Goal: Task Accomplishment & Management: Use online tool/utility

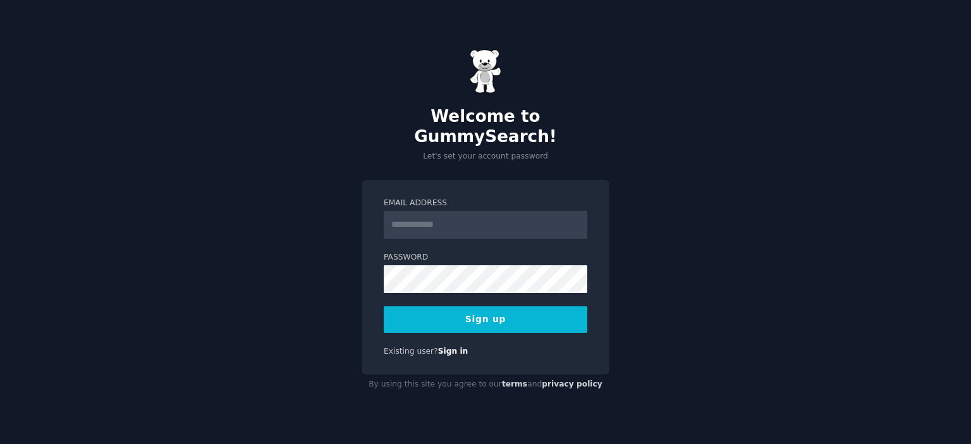
click at [528, 214] on input "Email Address" at bounding box center [485, 225] width 203 height 28
type input "**********"
click at [643, 216] on div "**********" at bounding box center [485, 222] width 971 height 444
click at [428, 313] on button "Sign up" at bounding box center [485, 319] width 203 height 27
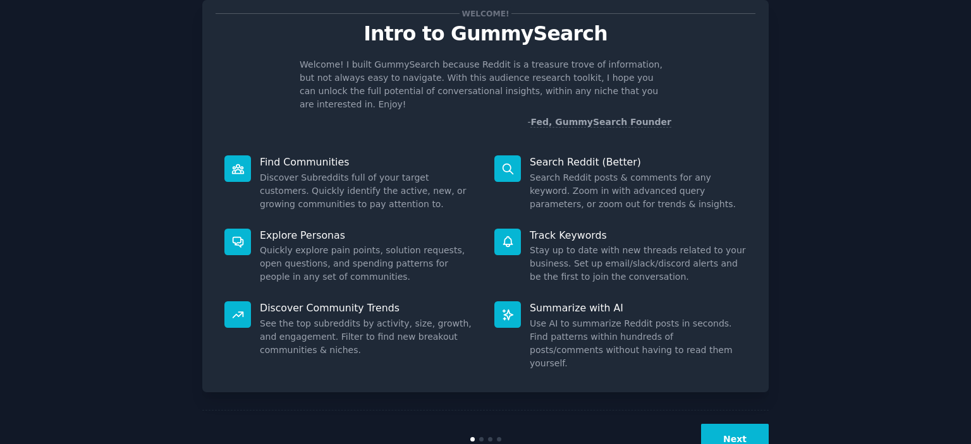
scroll to position [50, 0]
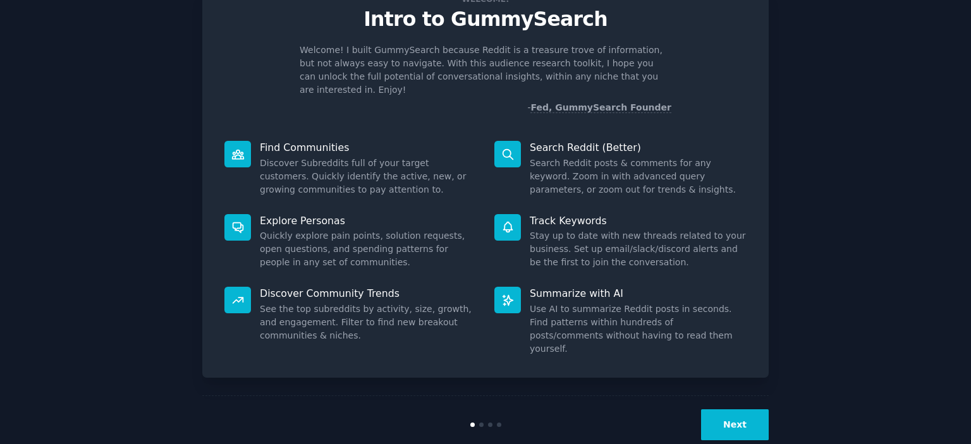
click at [733, 409] on button "Next" at bounding box center [735, 424] width 68 height 31
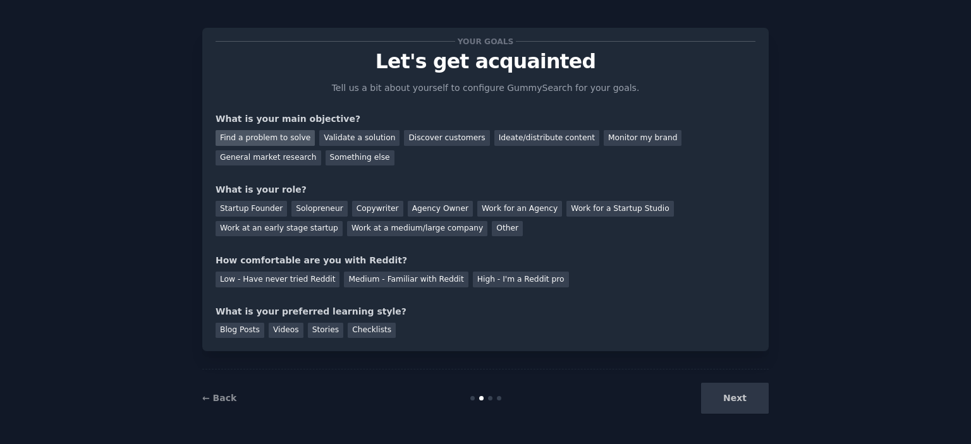
click at [239, 138] on div "Find a problem to solve" at bounding box center [264, 138] width 99 height 16
click at [291, 209] on div "Solopreneur" at bounding box center [319, 209] width 56 height 16
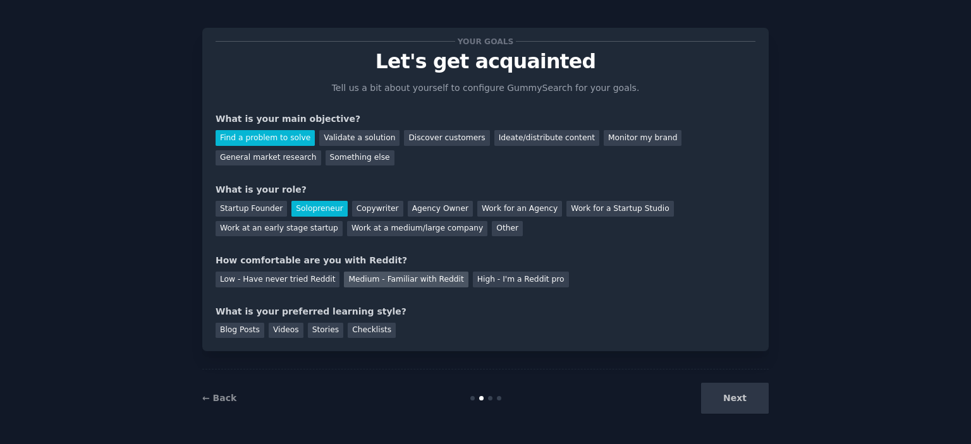
click at [396, 281] on div "Medium - Familiar with Reddit" at bounding box center [406, 280] width 124 height 16
click at [359, 332] on div "Checklists" at bounding box center [372, 331] width 48 height 16
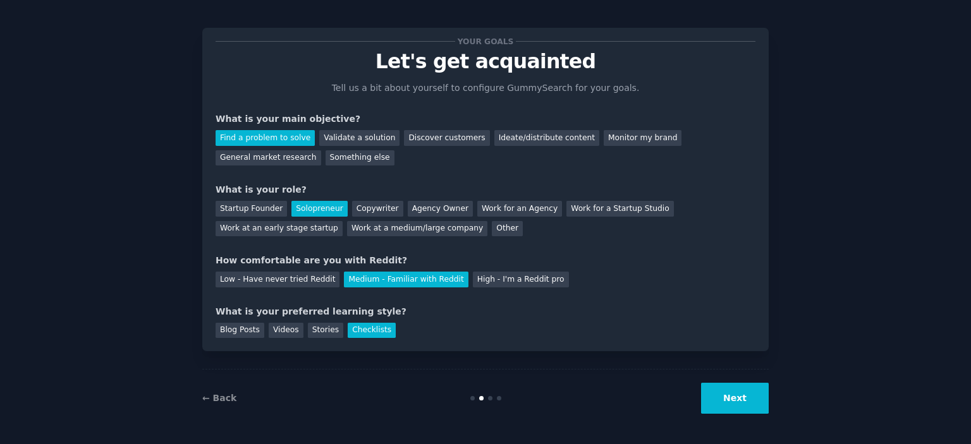
click at [724, 398] on button "Next" at bounding box center [735, 398] width 68 height 31
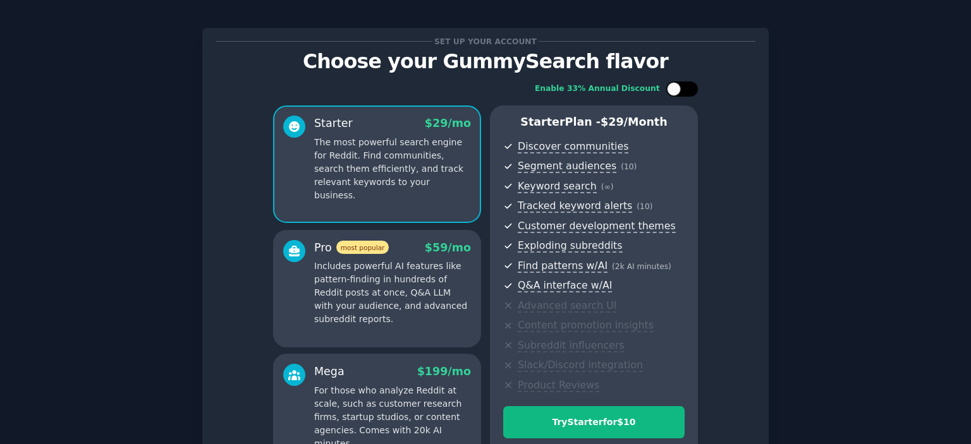
click at [685, 90] on div at bounding box center [688, 89] width 6 height 6
checkbox input "true"
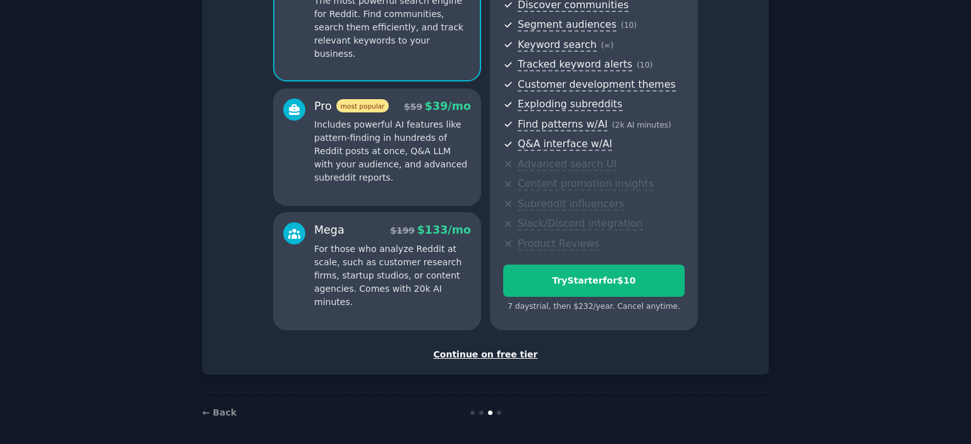
scroll to position [154, 0]
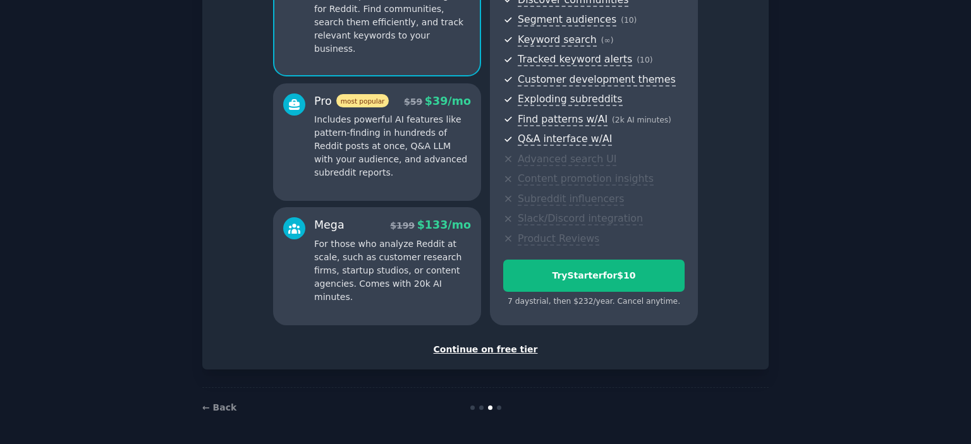
click at [475, 348] on div "Continue on free tier" at bounding box center [485, 349] width 540 height 13
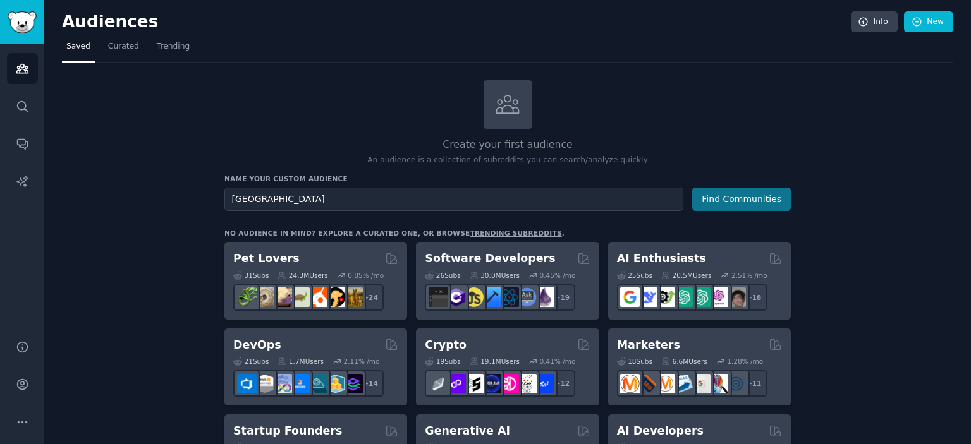
type input "[GEOGRAPHIC_DATA]"
click at [717, 203] on button "Find Communities" at bounding box center [741, 199] width 99 height 23
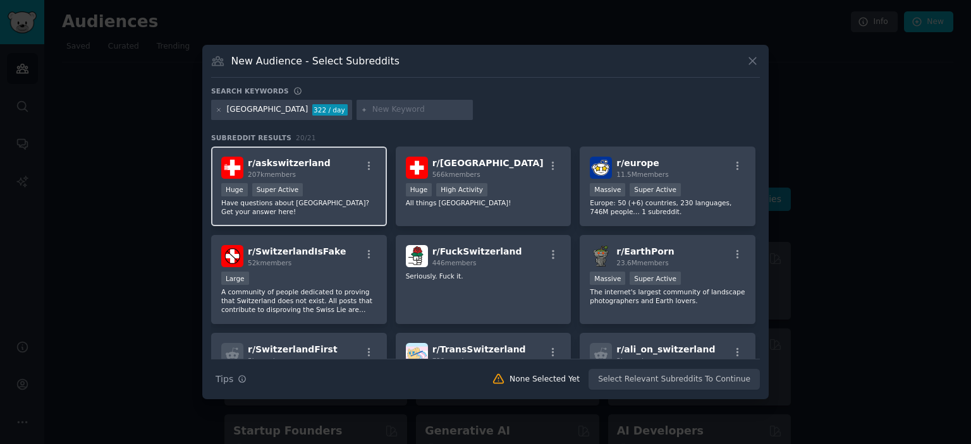
click at [355, 168] on div "r/ [PERSON_NAME] 207k members" at bounding box center [298, 168] width 155 height 22
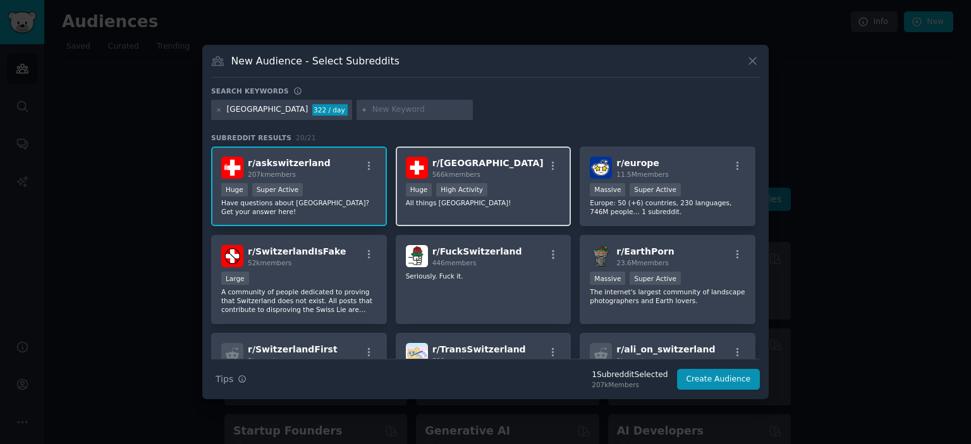
click at [489, 181] on div "r/ Switzerland 566k members Huge High Activity All things [GEOGRAPHIC_DATA]!" at bounding box center [484, 187] width 176 height 80
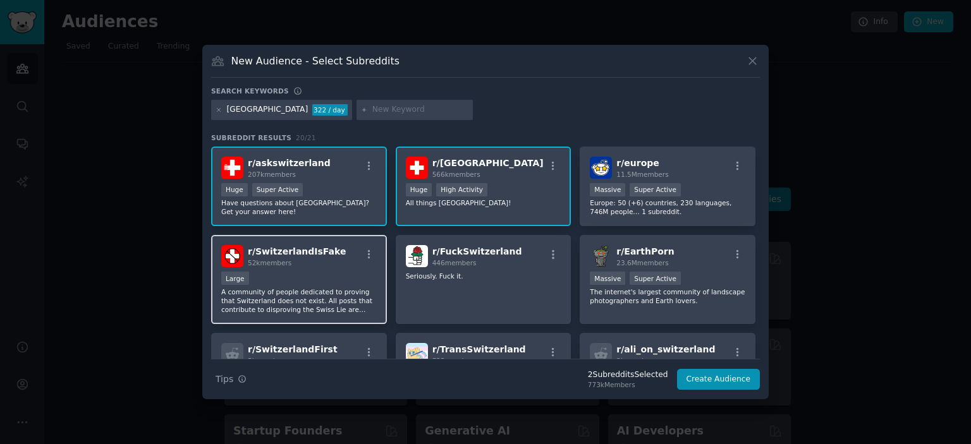
click at [339, 267] on div "r/ SwitzerlandIsFake 52k members Large A community of people dedicated to provi…" at bounding box center [299, 279] width 176 height 89
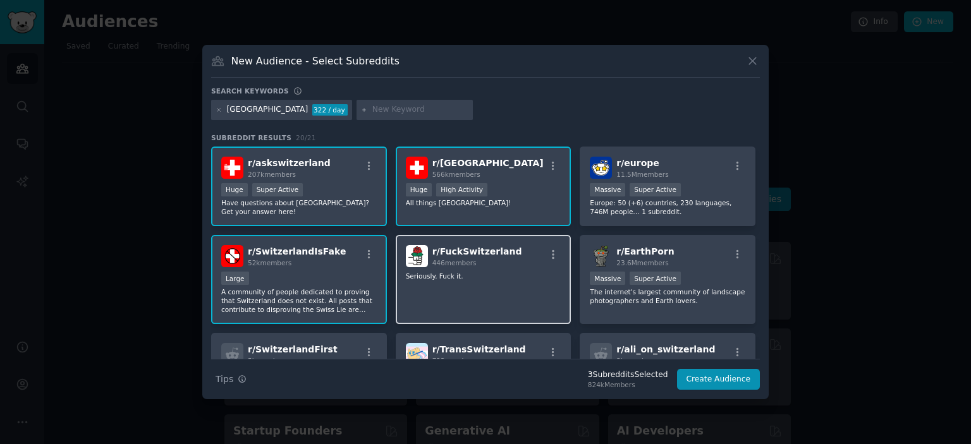
click at [482, 287] on div "r/ FuckSwitzerland 446 members Seriously. Fuck it." at bounding box center [484, 279] width 176 height 89
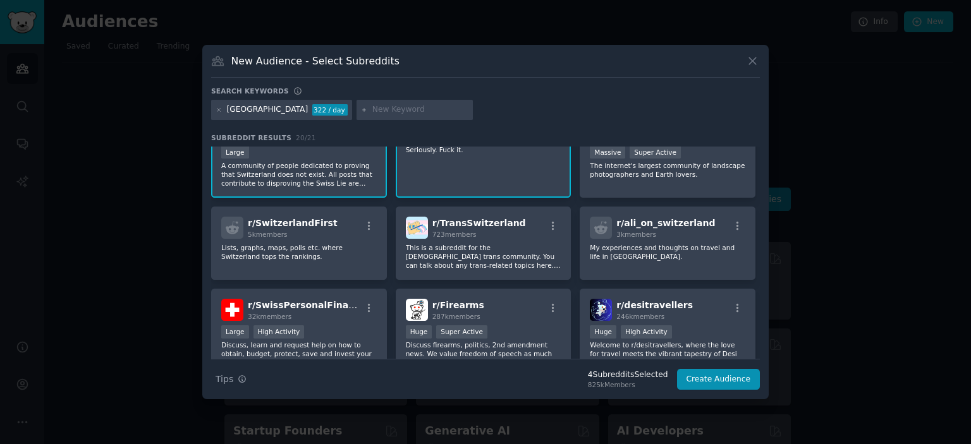
scroll to position [129, 0]
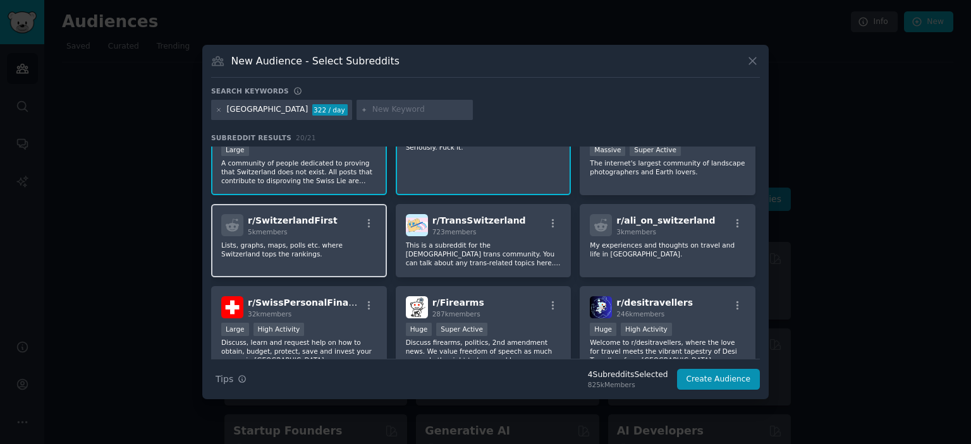
click at [326, 257] on div "r/ SwitzerlandFirst 5k members Lists, graphs, maps, polls etc. where Switzerlan…" at bounding box center [299, 240] width 176 height 73
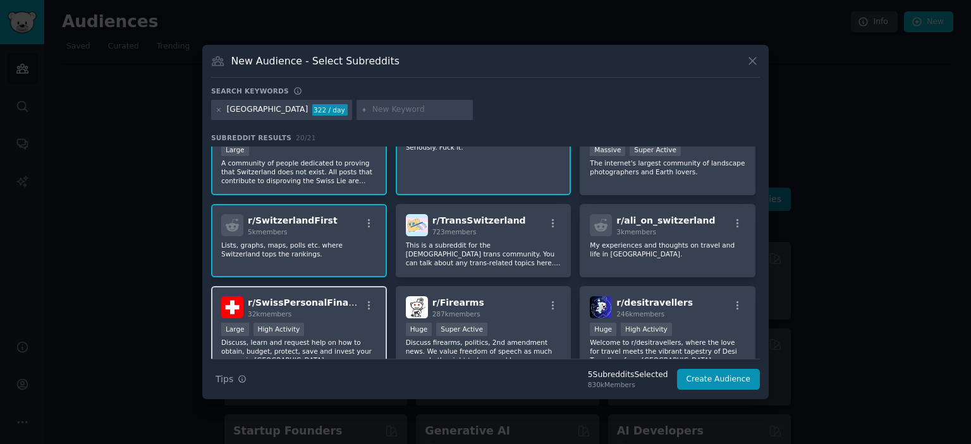
click at [327, 333] on div "Large High Activity" at bounding box center [298, 331] width 155 height 16
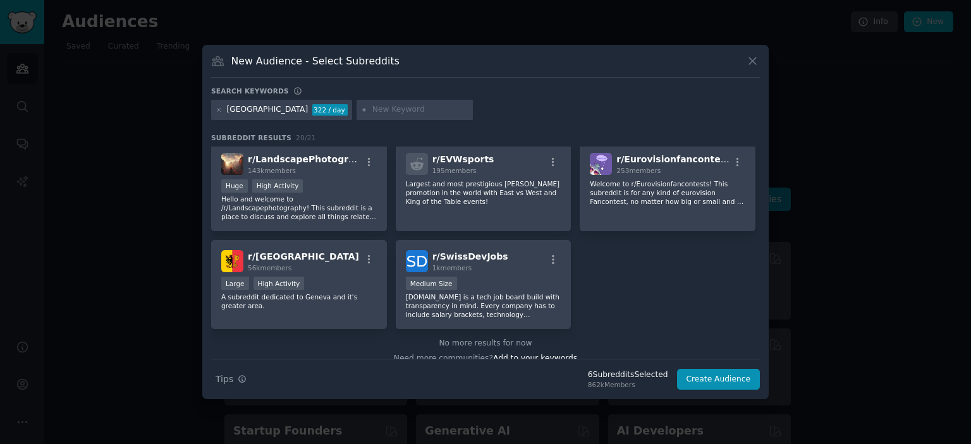
scroll to position [478, 0]
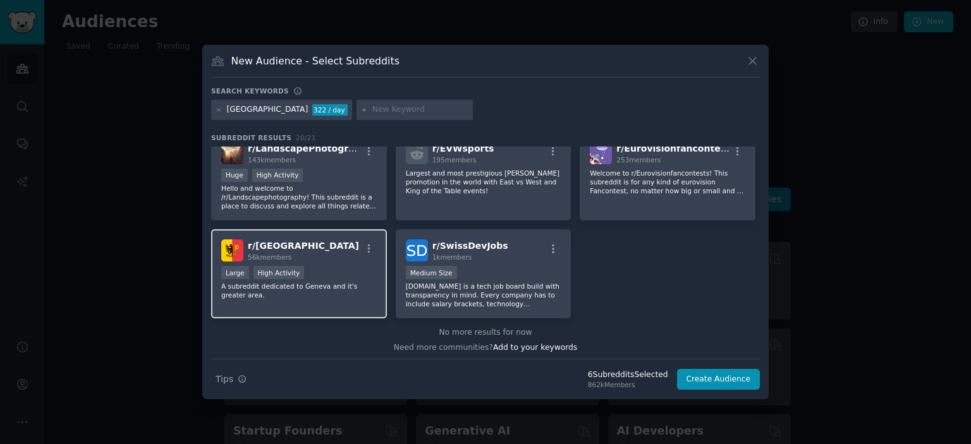
click at [333, 260] on div "r/ geneva 56k members Large High Activity A subreddit dedicated to Geneva and i…" at bounding box center [299, 273] width 176 height 89
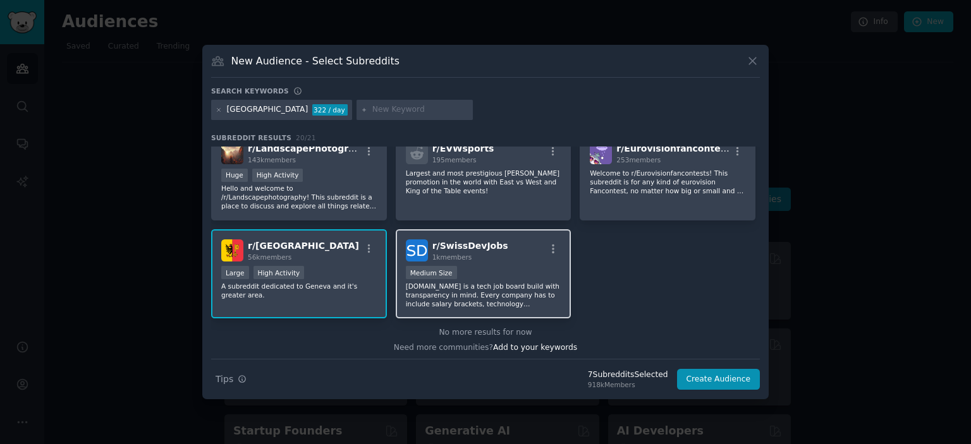
click at [488, 292] on p "[DOMAIN_NAME] is a tech job board build with transparency in mind. Every compan…" at bounding box center [483, 295] width 155 height 27
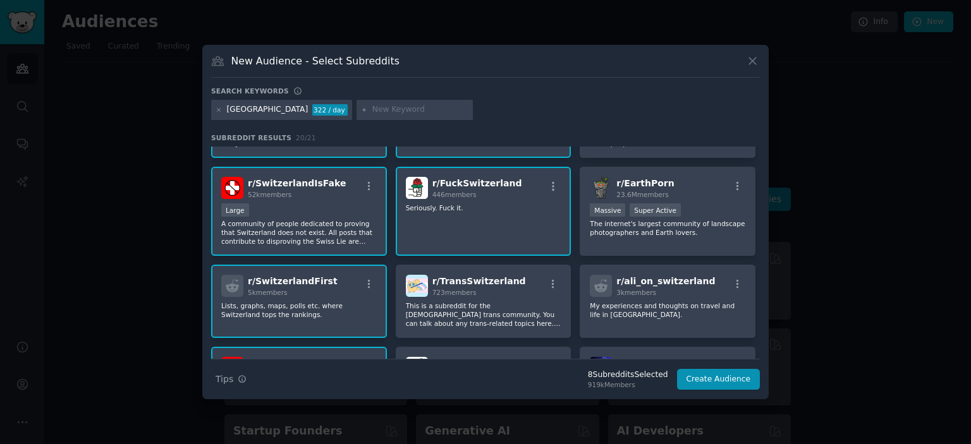
scroll to position [0, 0]
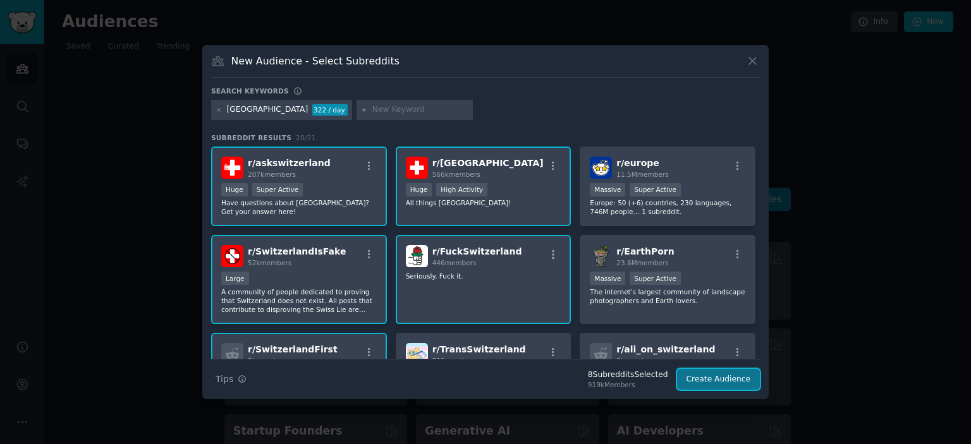
click at [713, 380] on button "Create Audience" at bounding box center [718, 379] width 83 height 21
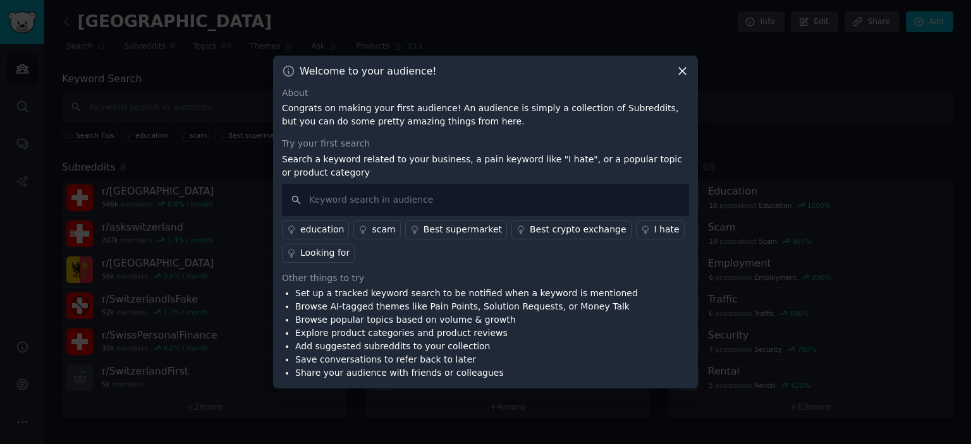
click at [654, 231] on div "I hate" at bounding box center [666, 229] width 25 height 13
